Goal: Information Seeking & Learning: Learn about a topic

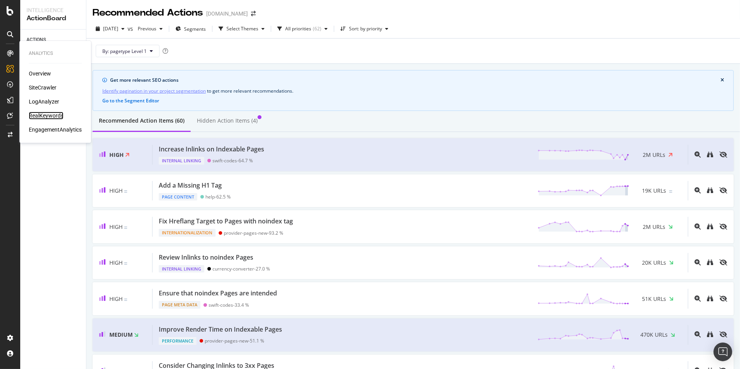
click at [40, 112] on div "RealKeywords" at bounding box center [46, 116] width 35 height 8
